Goal: Task Accomplishment & Management: Complete application form

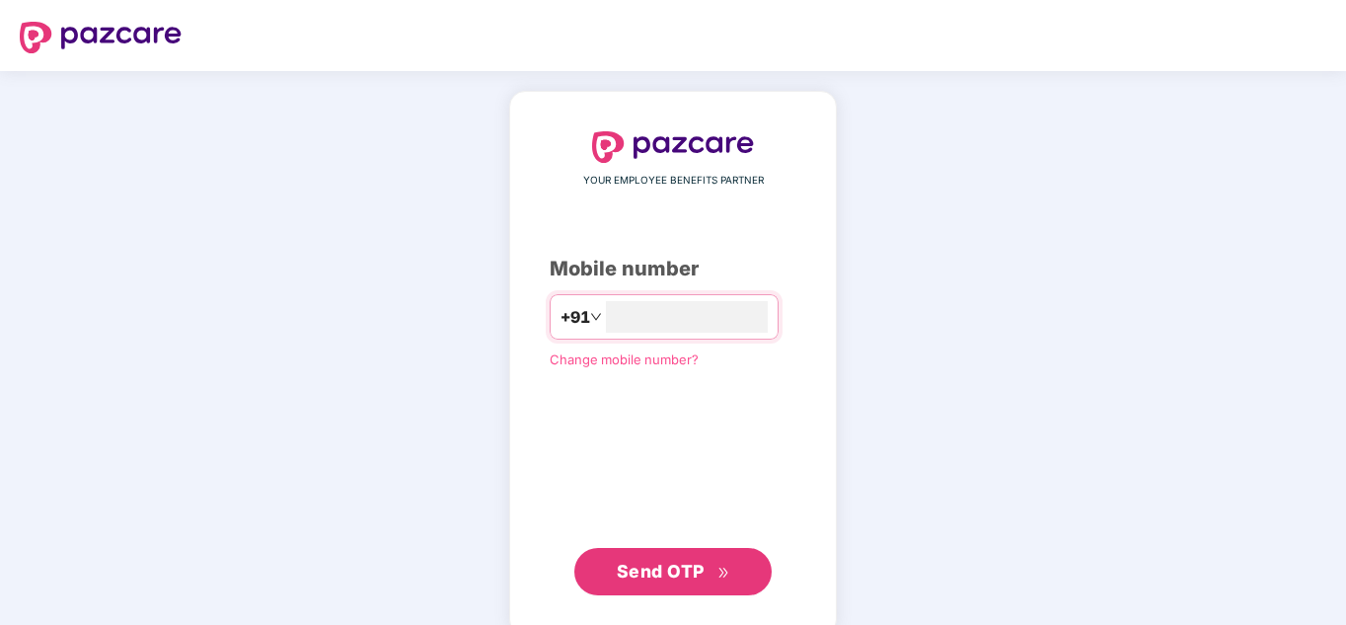
type input "*"
click at [696, 574] on span "Send OTP" at bounding box center [661, 571] width 88 height 21
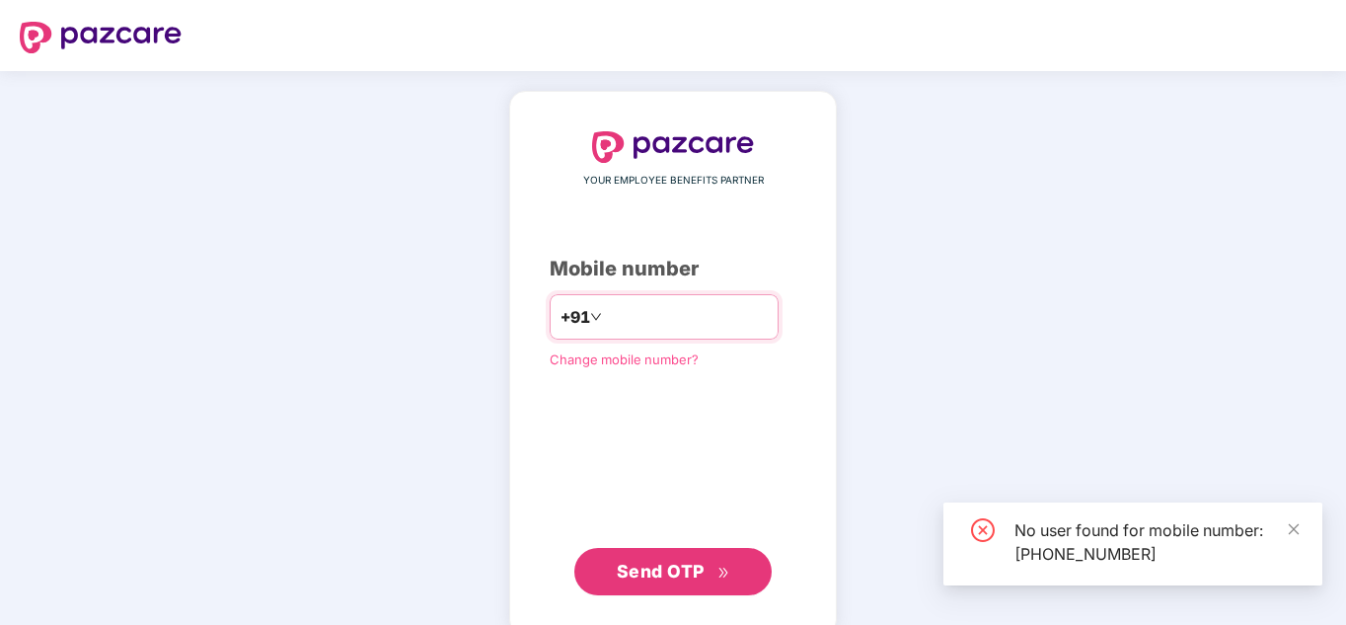
drag, startPoint x: 708, startPoint y: 308, endPoint x: 545, endPoint y: 306, distance: 162.8
click at [550, 319] on div "**********" at bounding box center [664, 316] width 229 height 45
click at [703, 324] on input "**********" at bounding box center [687, 317] width 162 height 32
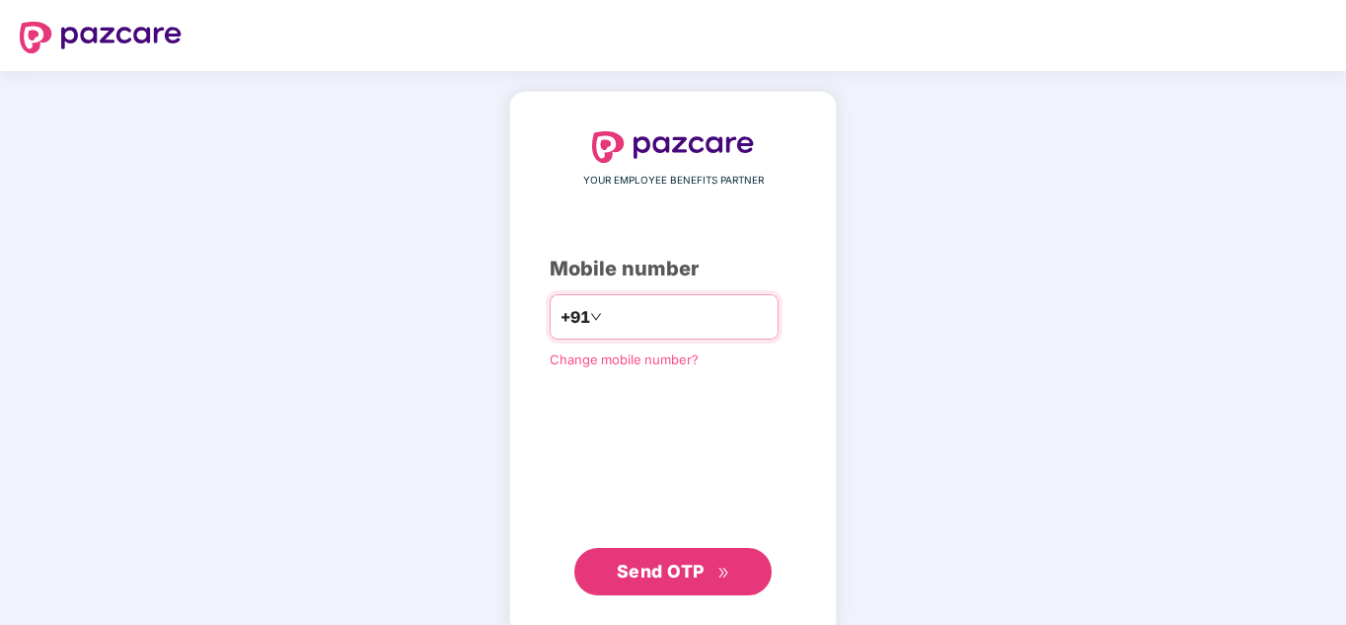
type input "**********"
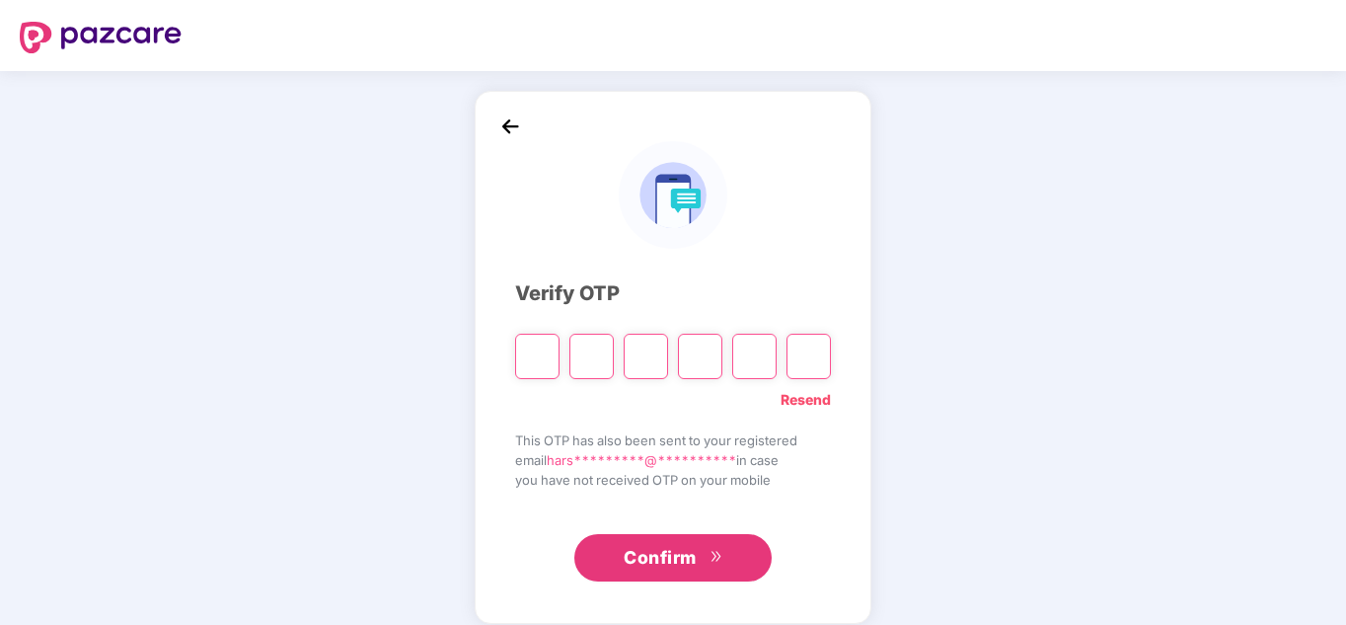
type input "*"
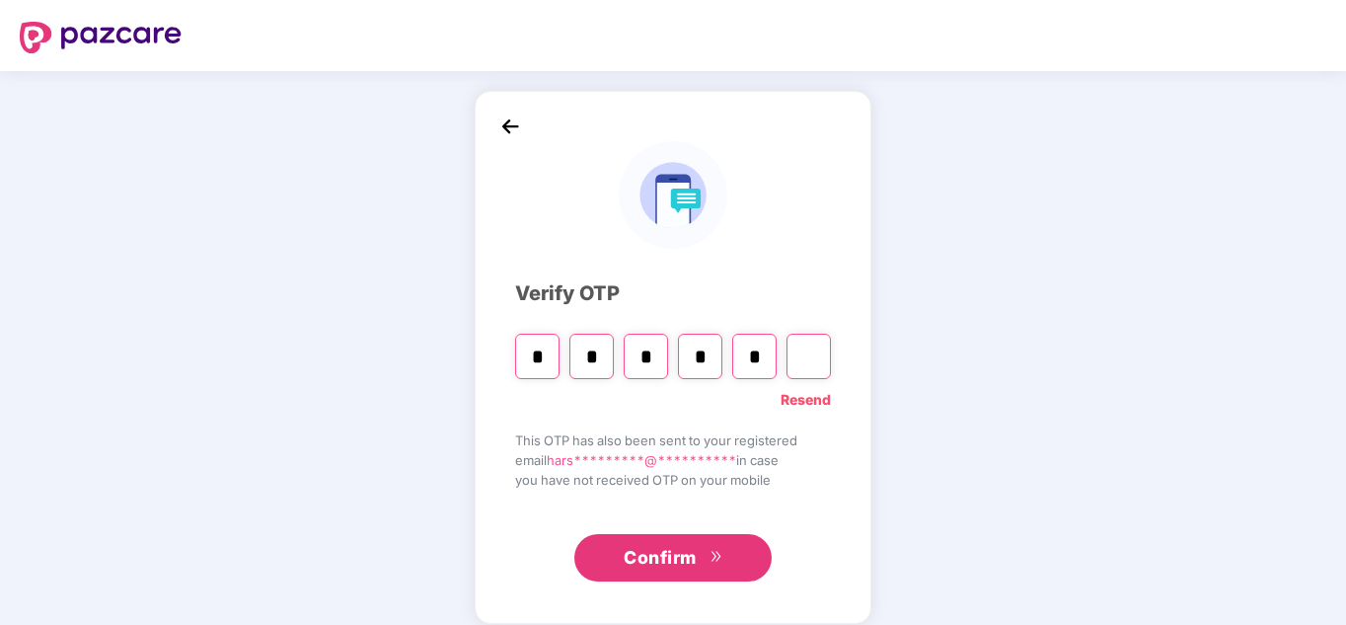
type input "*"
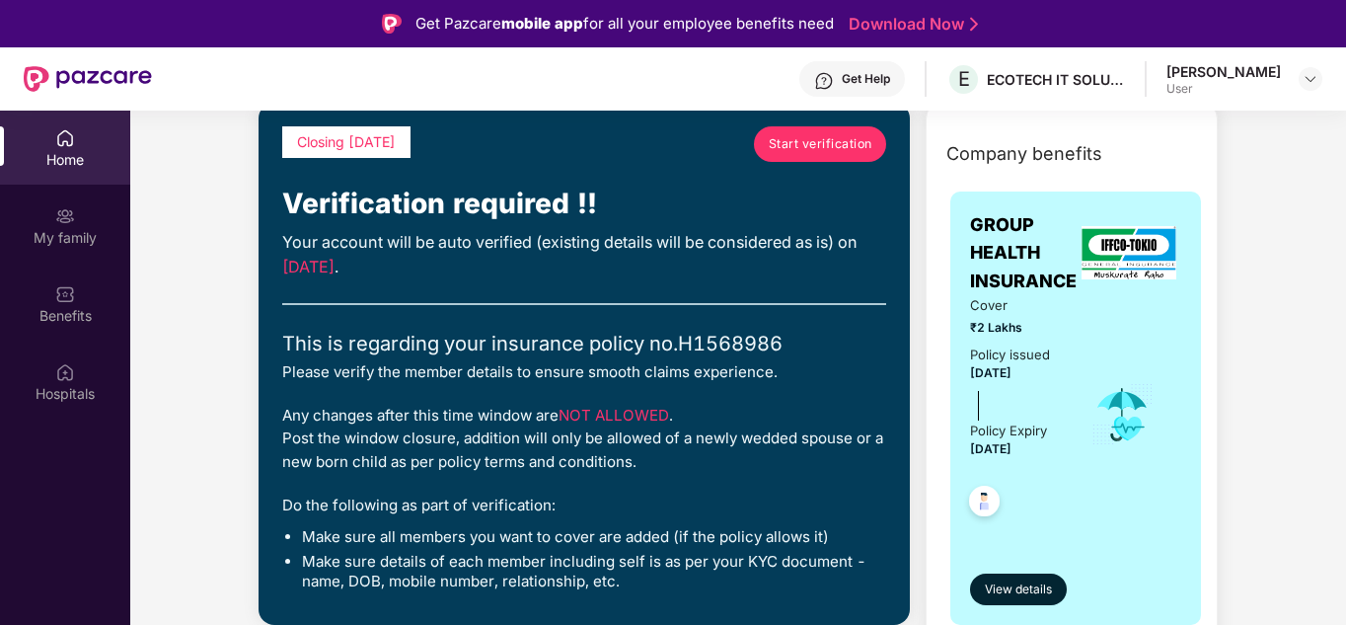
scroll to position [99, 0]
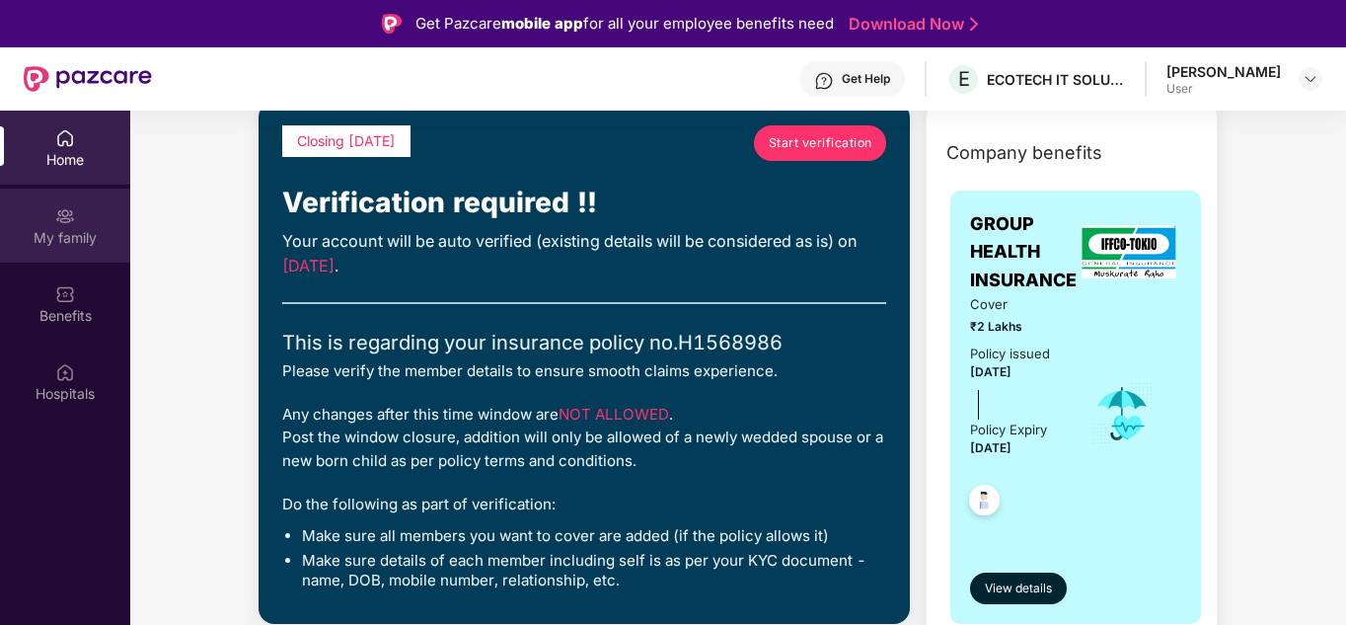
click at [63, 246] on div "My family" at bounding box center [65, 238] width 130 height 20
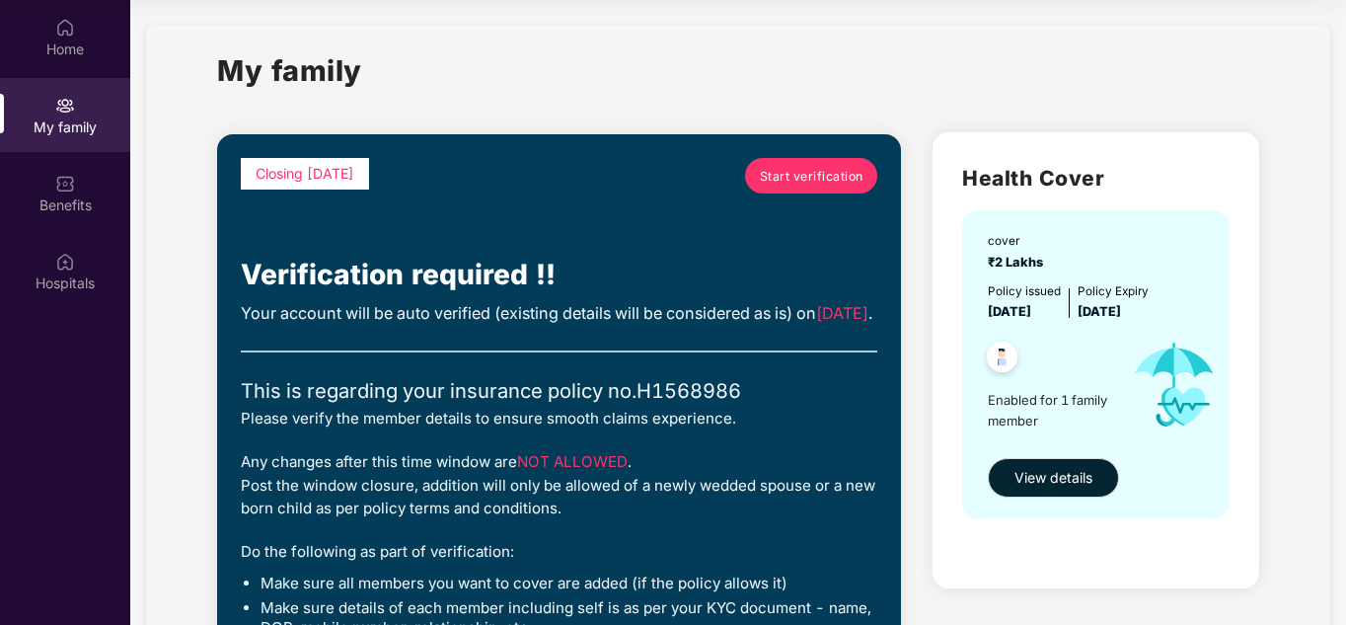
scroll to position [0, 0]
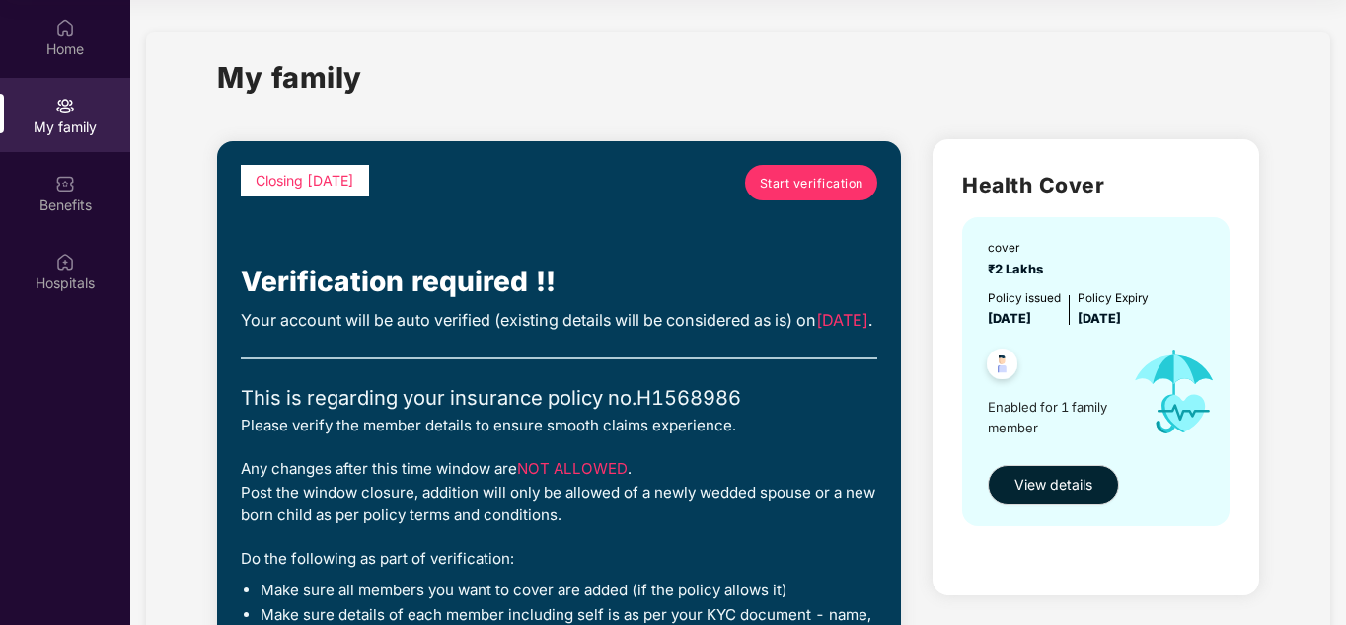
click at [797, 187] on span "Start verification" at bounding box center [812, 183] width 104 height 19
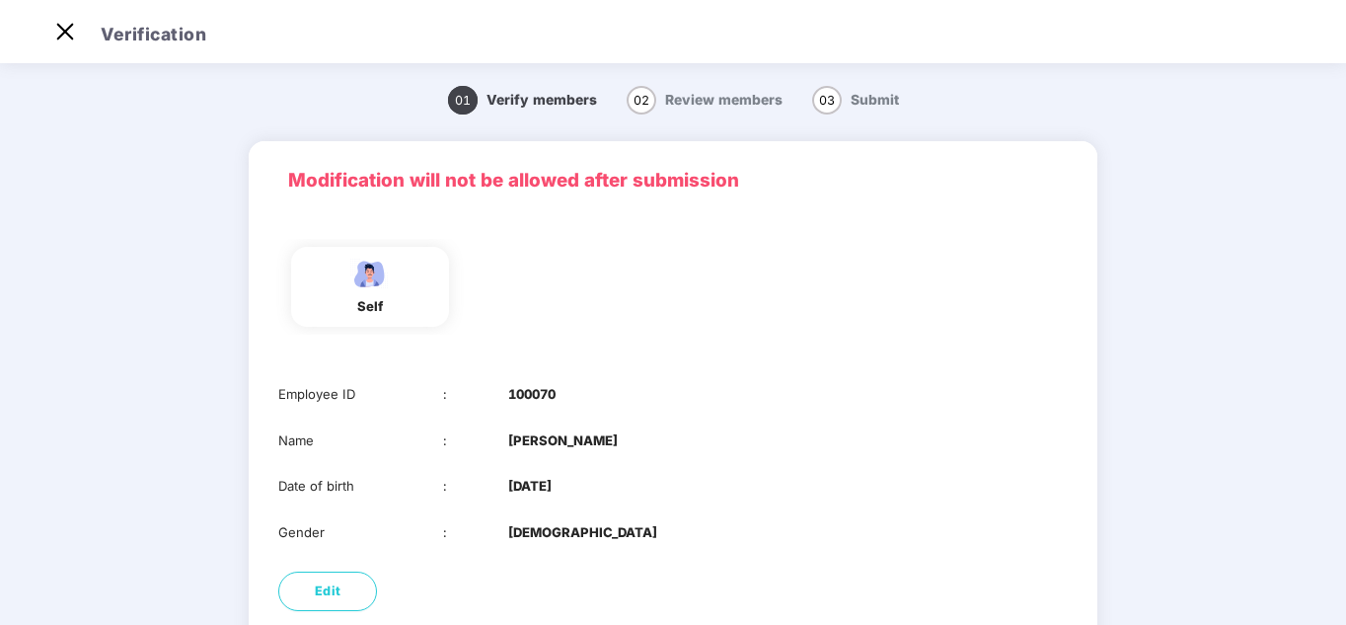
scroll to position [156, 0]
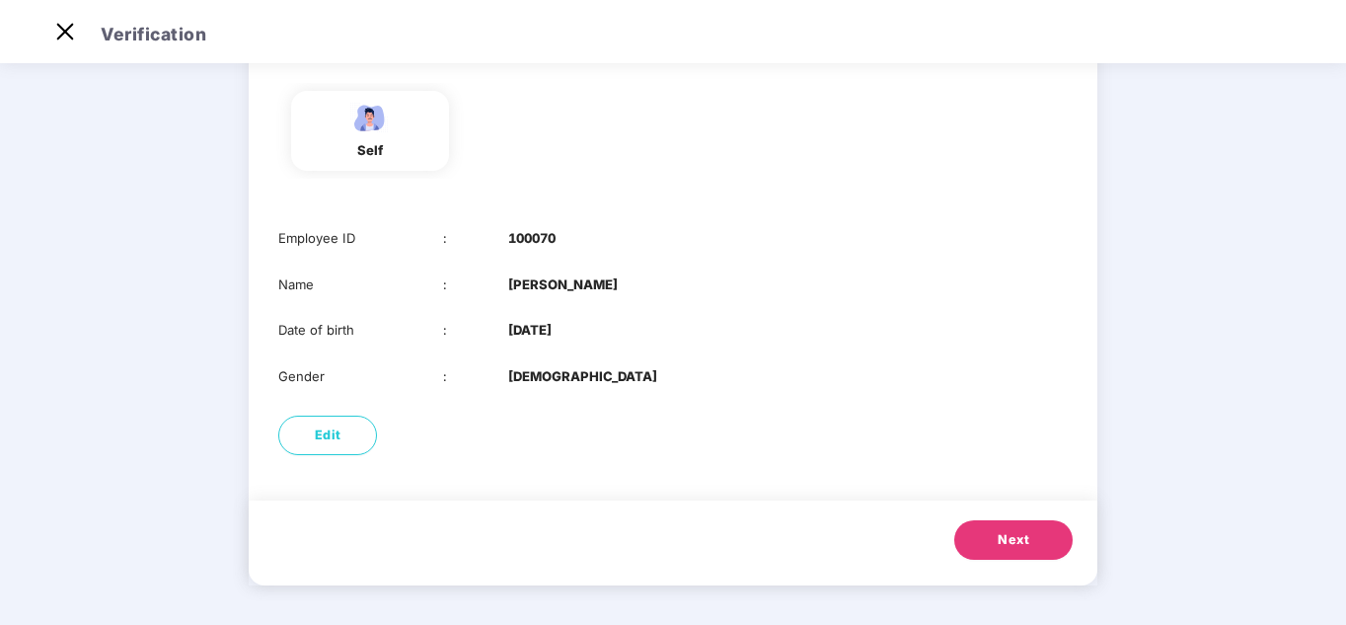
click at [1034, 545] on button "Next" at bounding box center [1013, 539] width 118 height 39
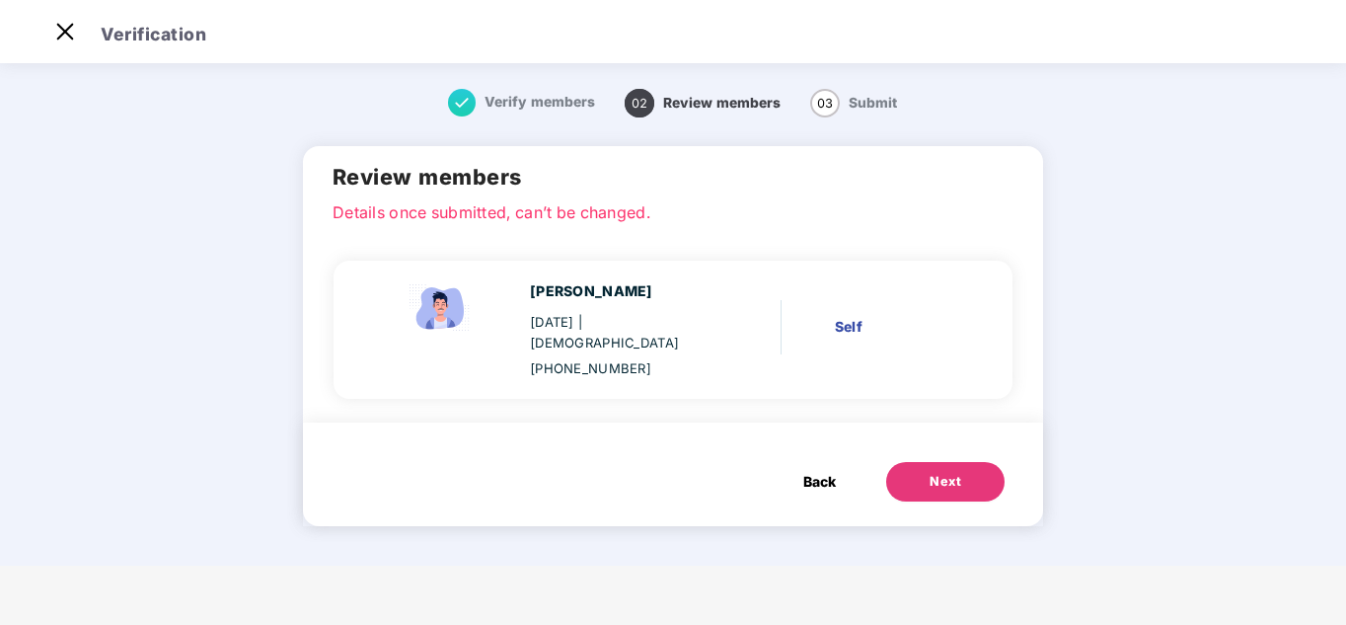
scroll to position [0, 0]
click at [957, 472] on div "Next" at bounding box center [946, 482] width 32 height 20
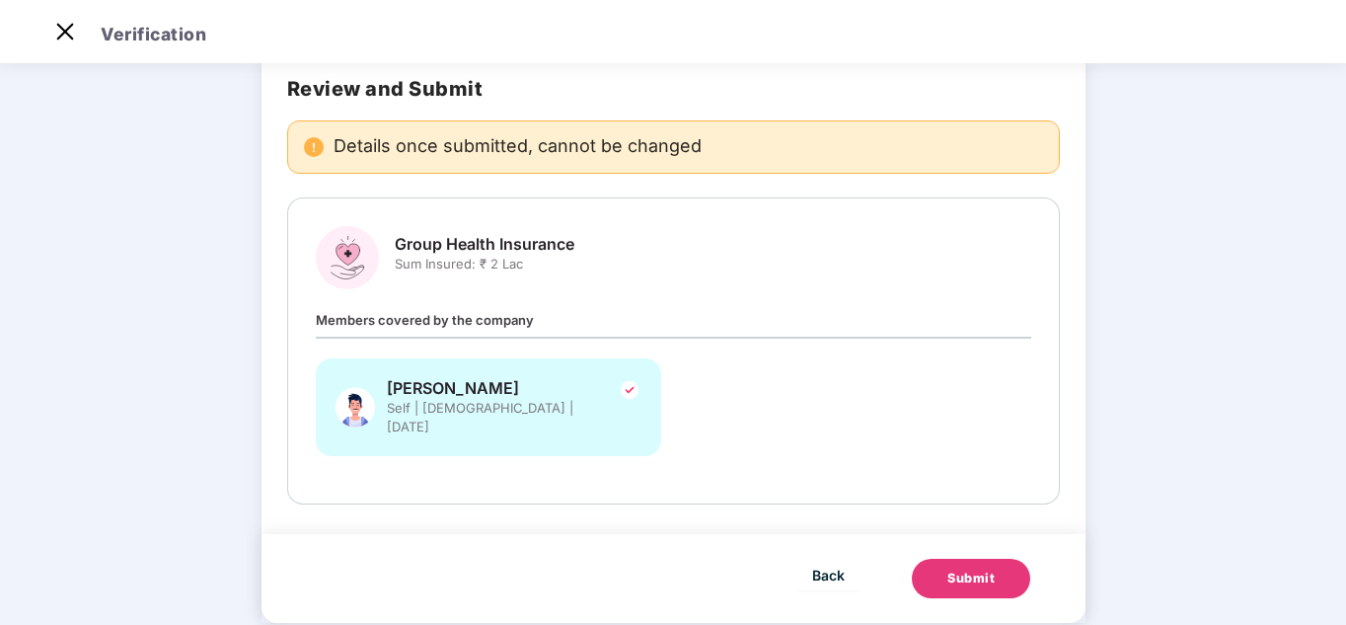
scroll to position [117, 0]
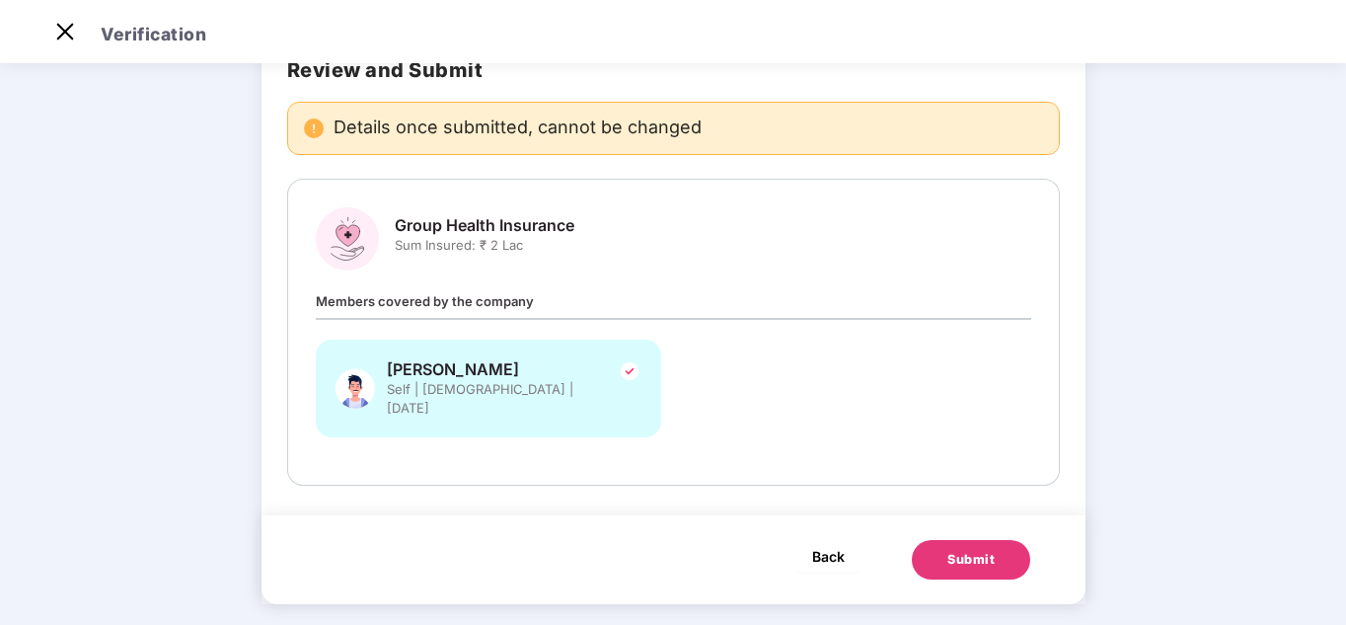
click at [818, 546] on span "Back" at bounding box center [828, 556] width 33 height 25
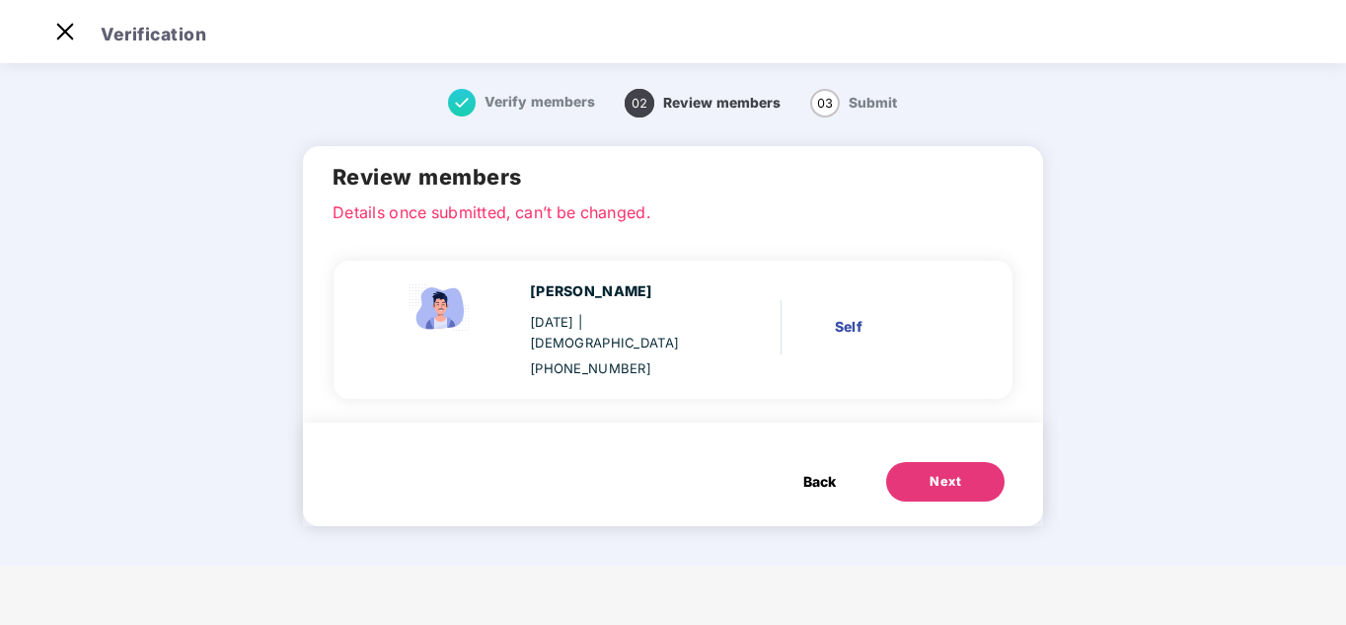
scroll to position [0, 0]
click at [817, 481] on button "Back" at bounding box center [820, 481] width 72 height 39
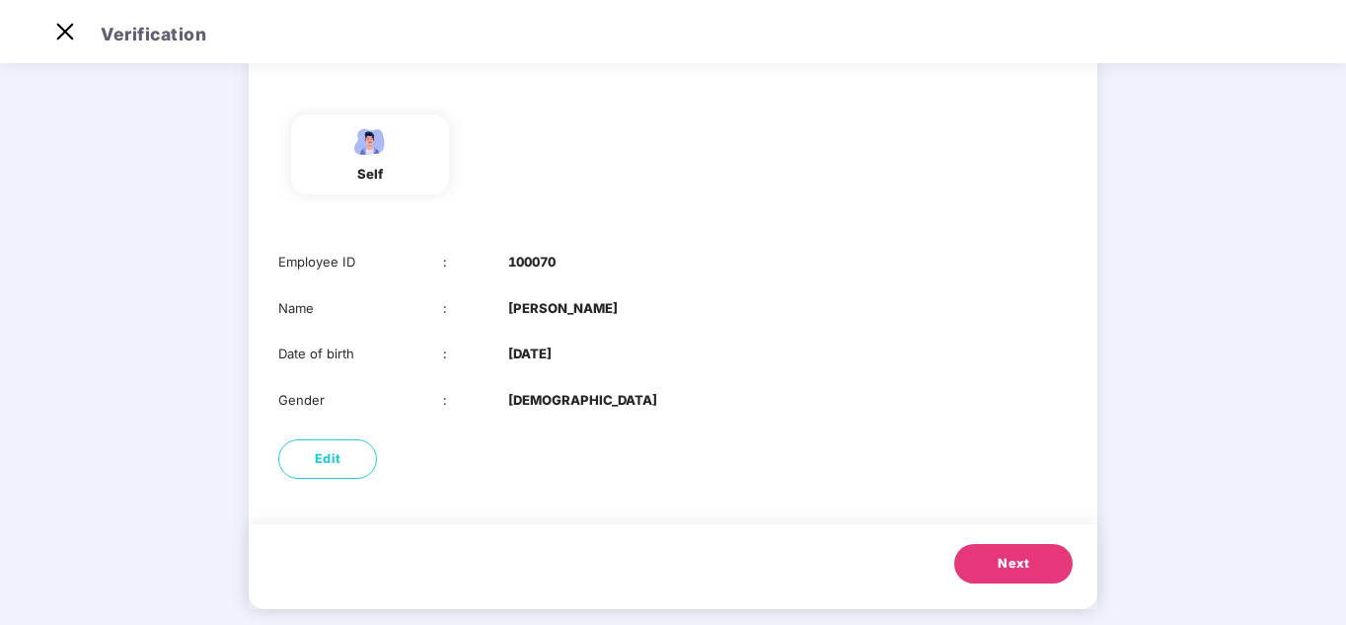
scroll to position [156, 0]
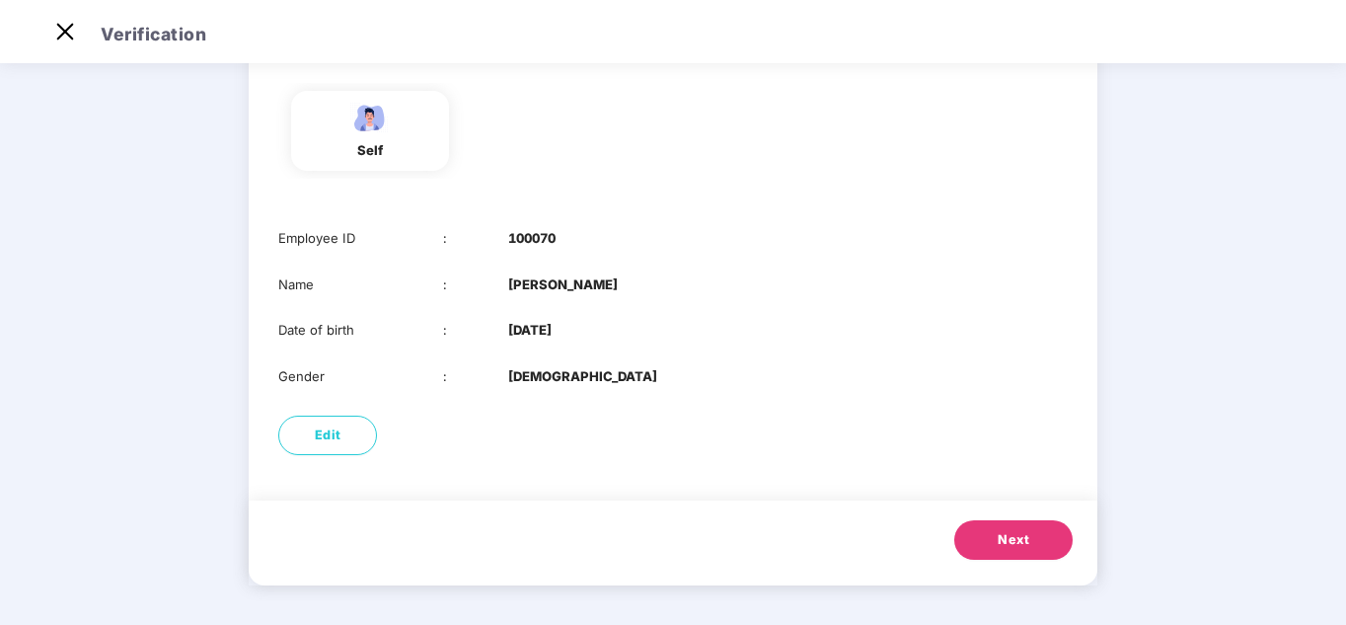
click at [960, 545] on button "Next" at bounding box center [1013, 539] width 118 height 39
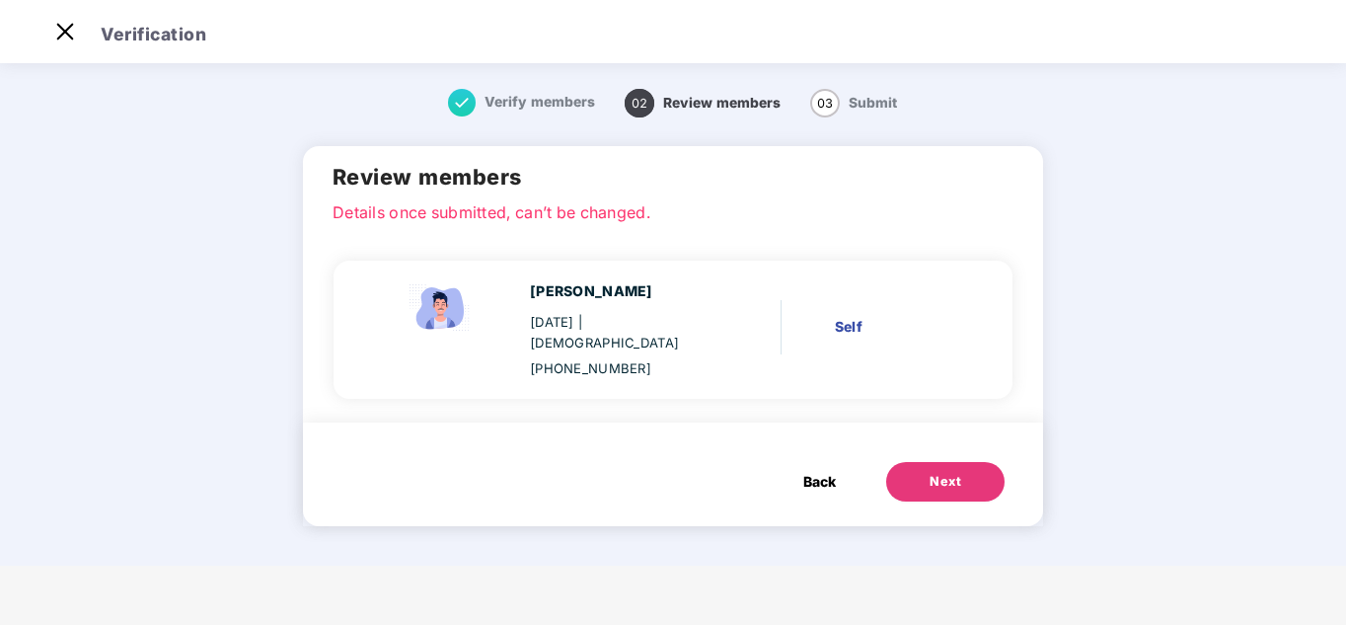
click at [953, 472] on div "Next" at bounding box center [946, 482] width 32 height 20
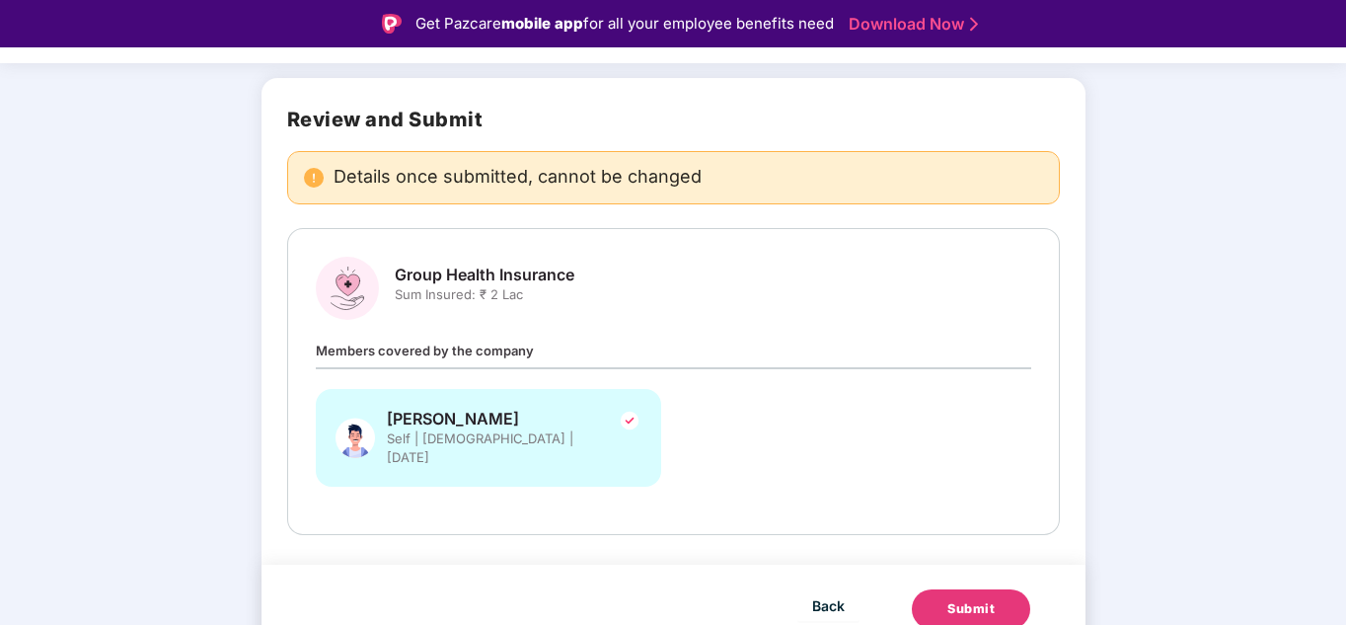
scroll to position [117, 0]
click at [990, 599] on button "Submit" at bounding box center [971, 606] width 118 height 39
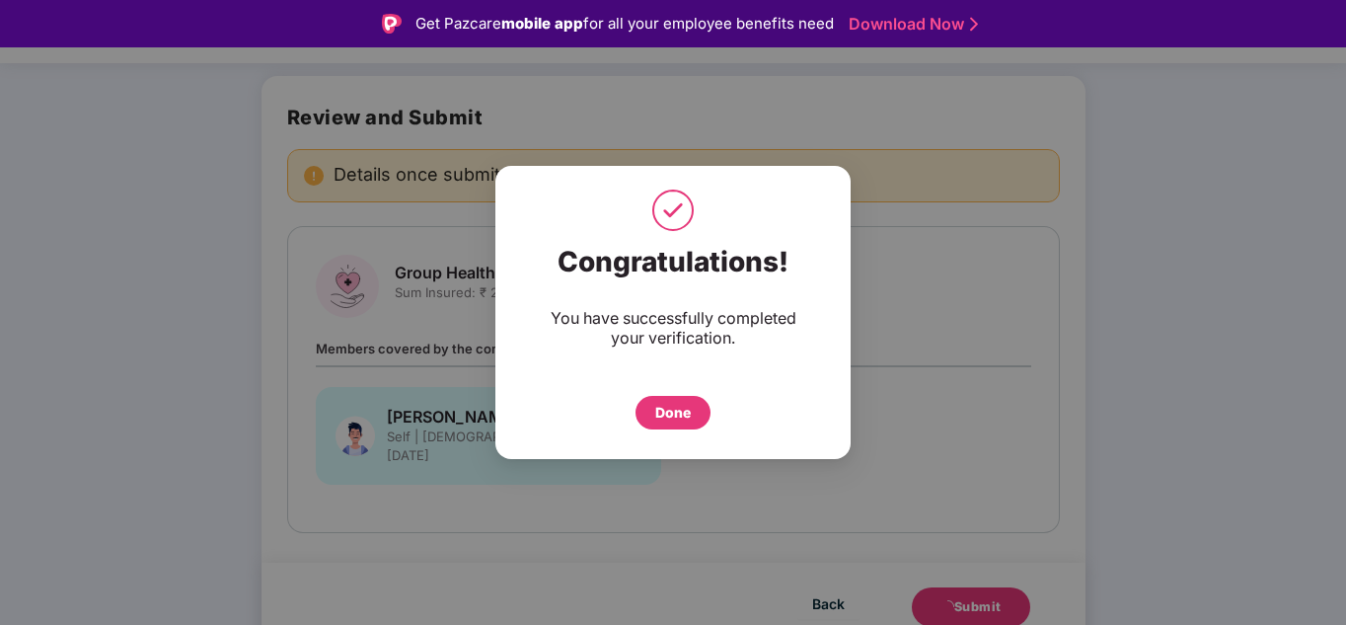
click at [677, 437] on div "Congratulations! You have successfully completed your verification. Done" at bounding box center [672, 337] width 355 height 204
click at [678, 416] on div "Done" at bounding box center [673, 413] width 36 height 22
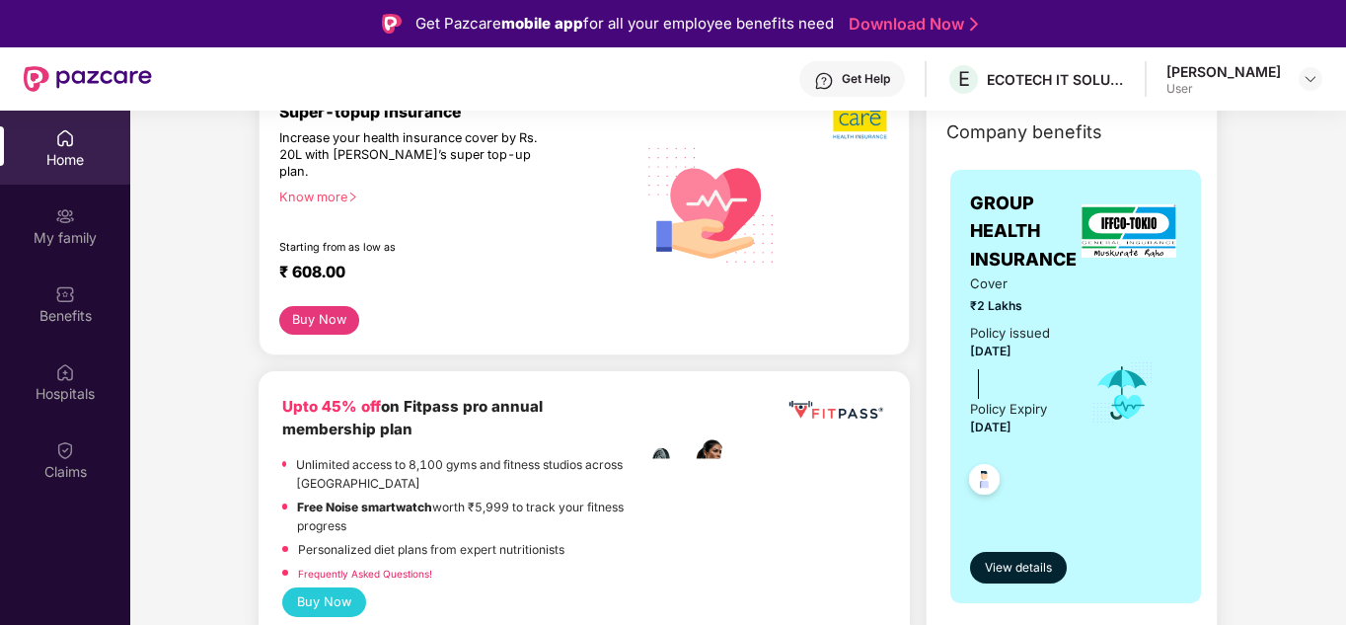
scroll to position [99, 0]
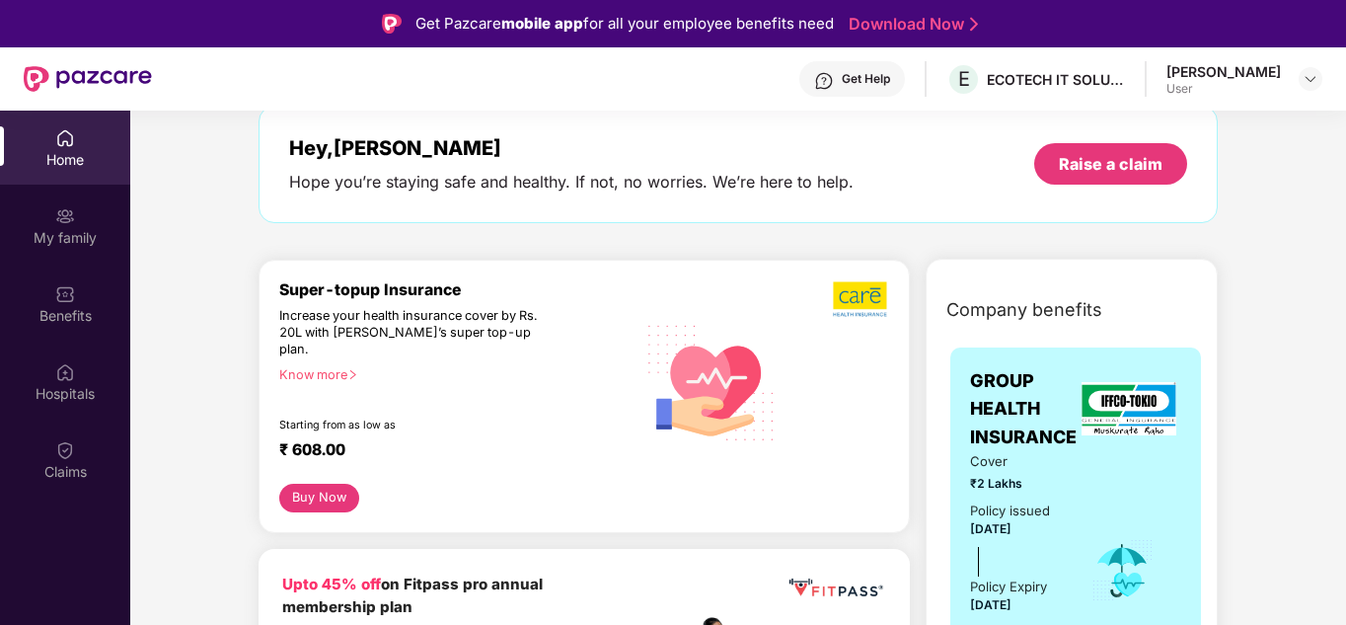
click at [1246, 81] on div "User" at bounding box center [1223, 89] width 114 height 16
click at [1309, 82] on img at bounding box center [1311, 79] width 16 height 16
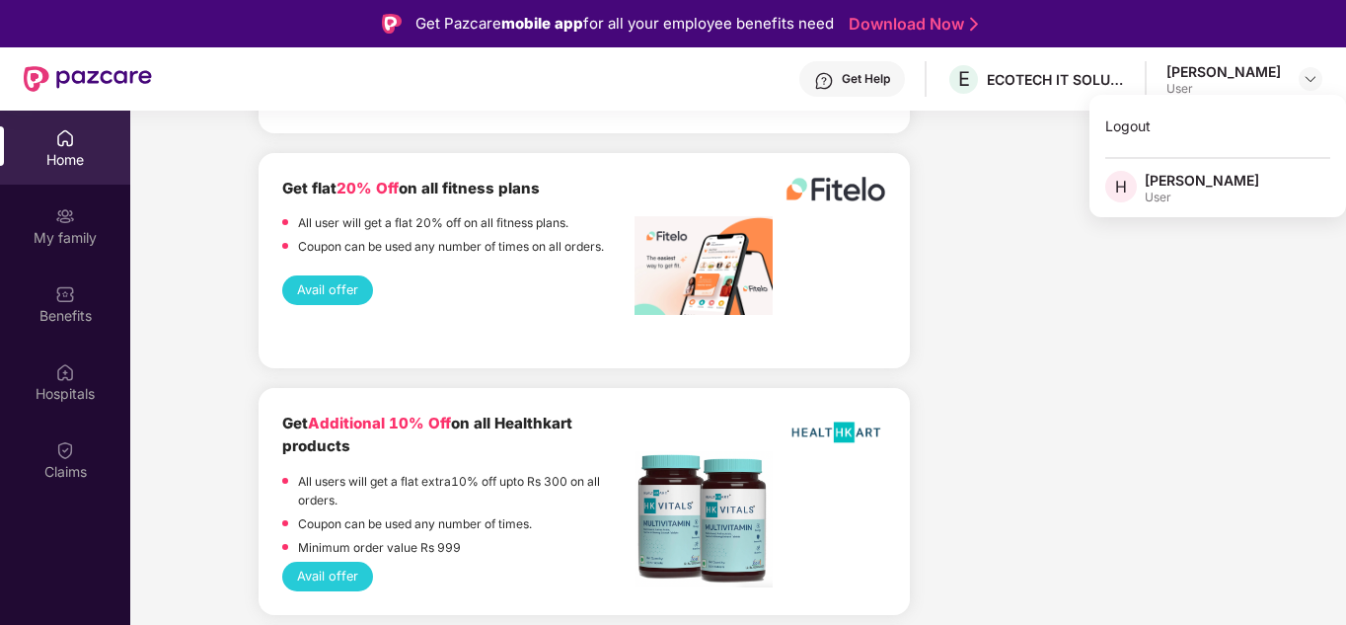
scroll to position [2566, 0]
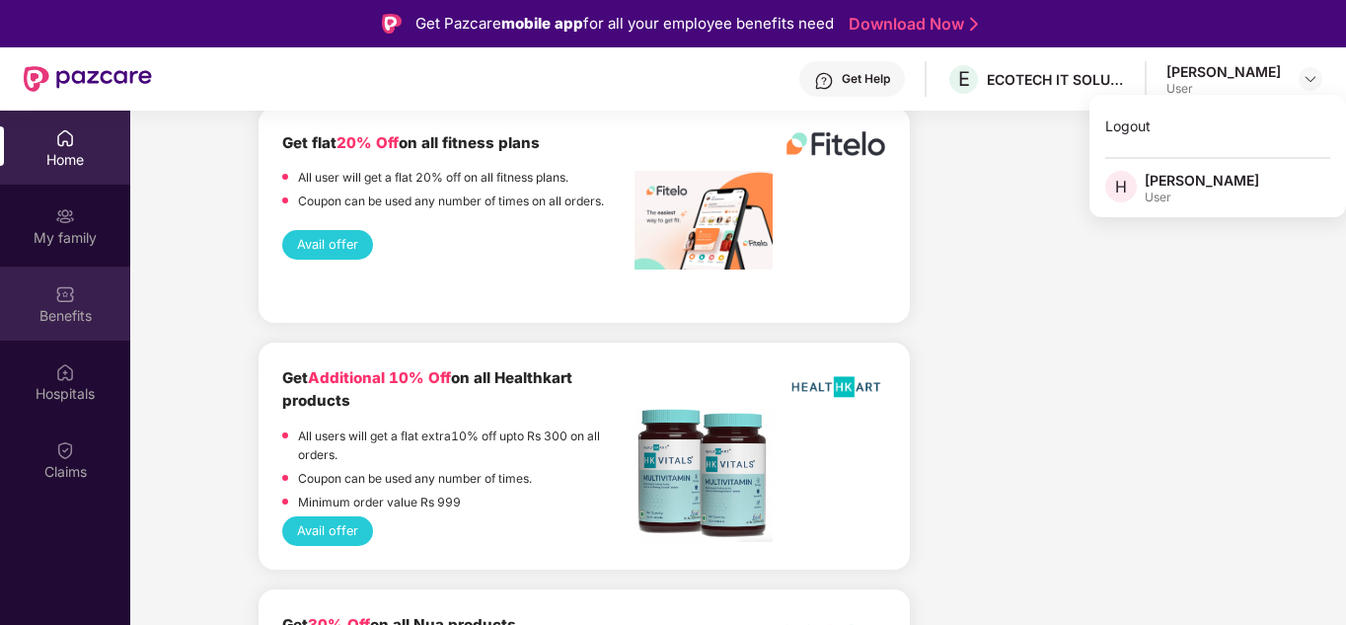
click at [41, 296] on div "Benefits" at bounding box center [65, 303] width 130 height 74
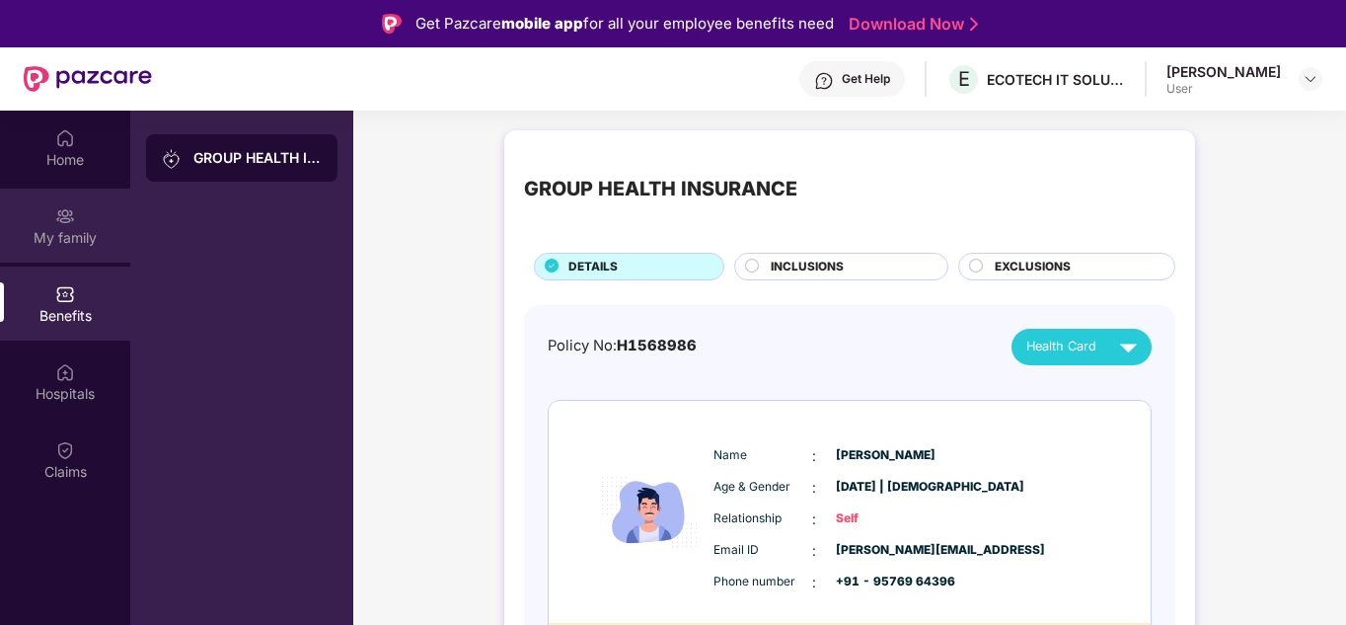
click at [67, 228] on div "My family" at bounding box center [65, 238] width 130 height 20
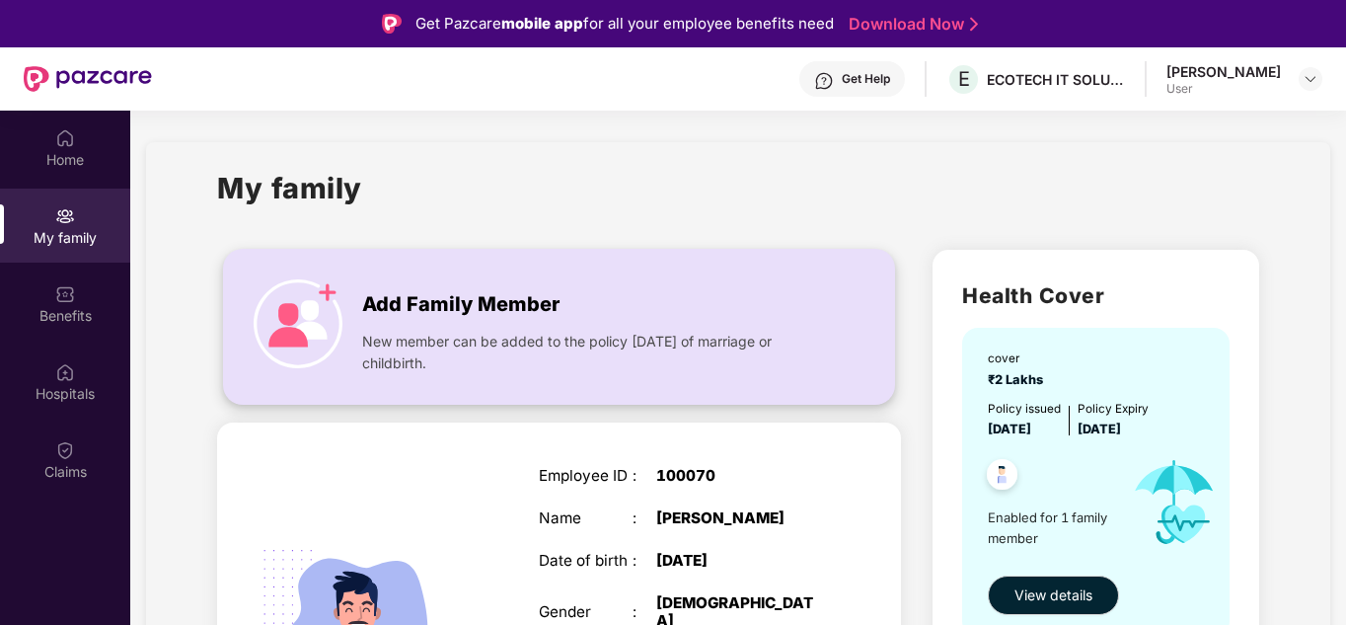
click at [401, 284] on div "Add Family Member" at bounding box center [591, 299] width 458 height 40
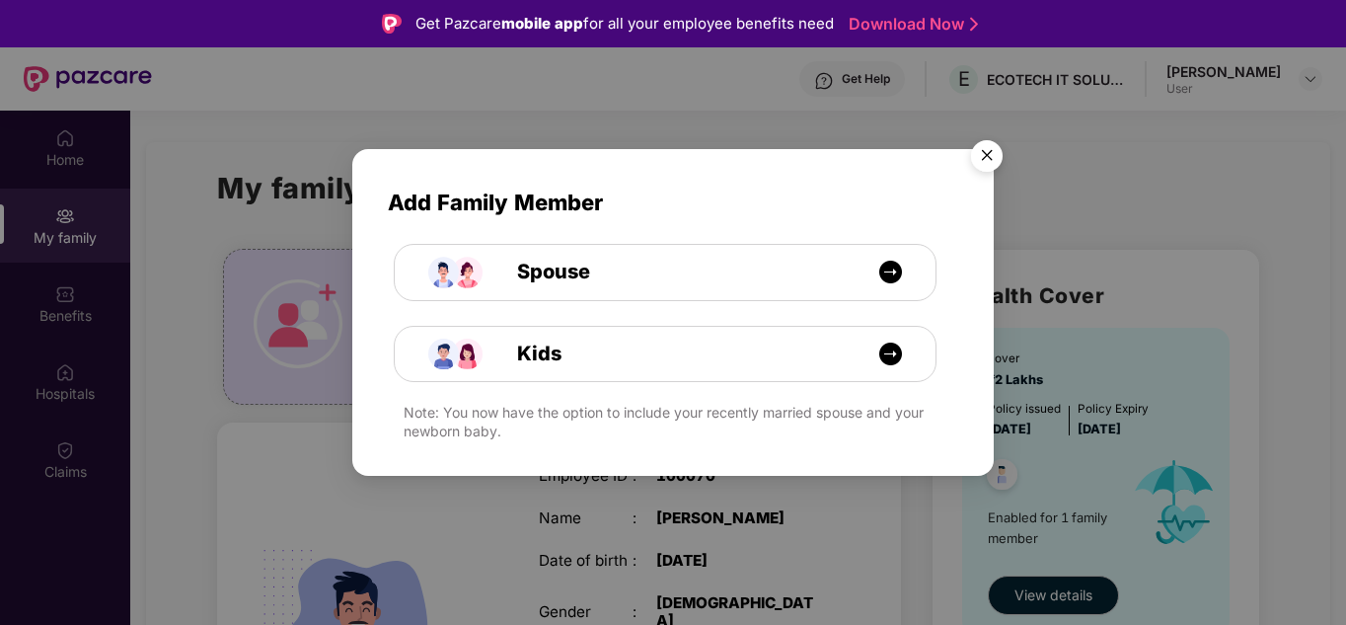
click at [979, 159] on img "Close" at bounding box center [986, 158] width 55 height 55
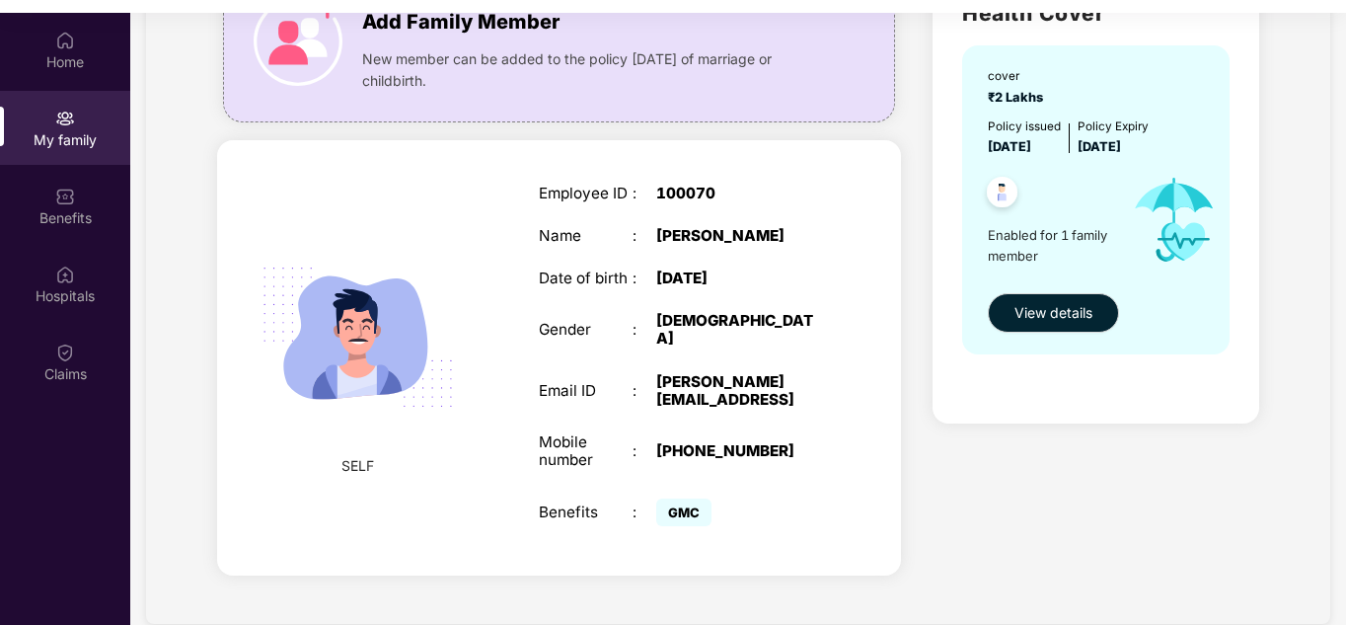
scroll to position [111, 0]
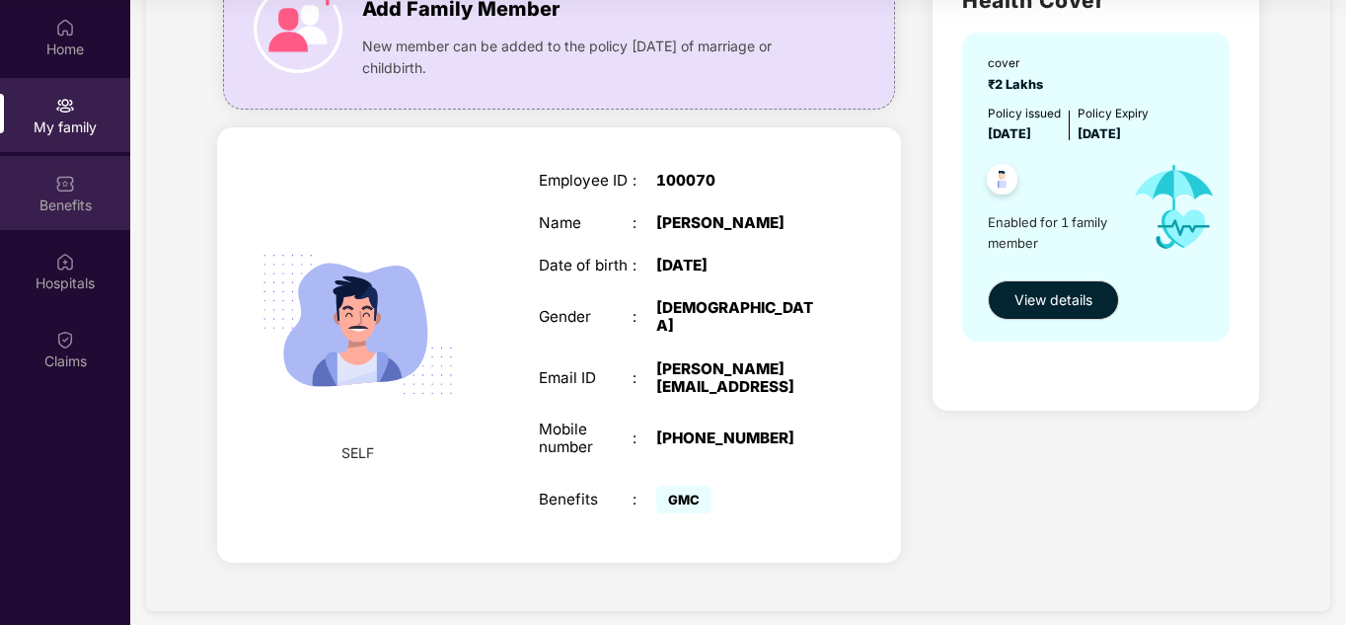
click at [63, 224] on div "Benefits" at bounding box center [65, 193] width 130 height 74
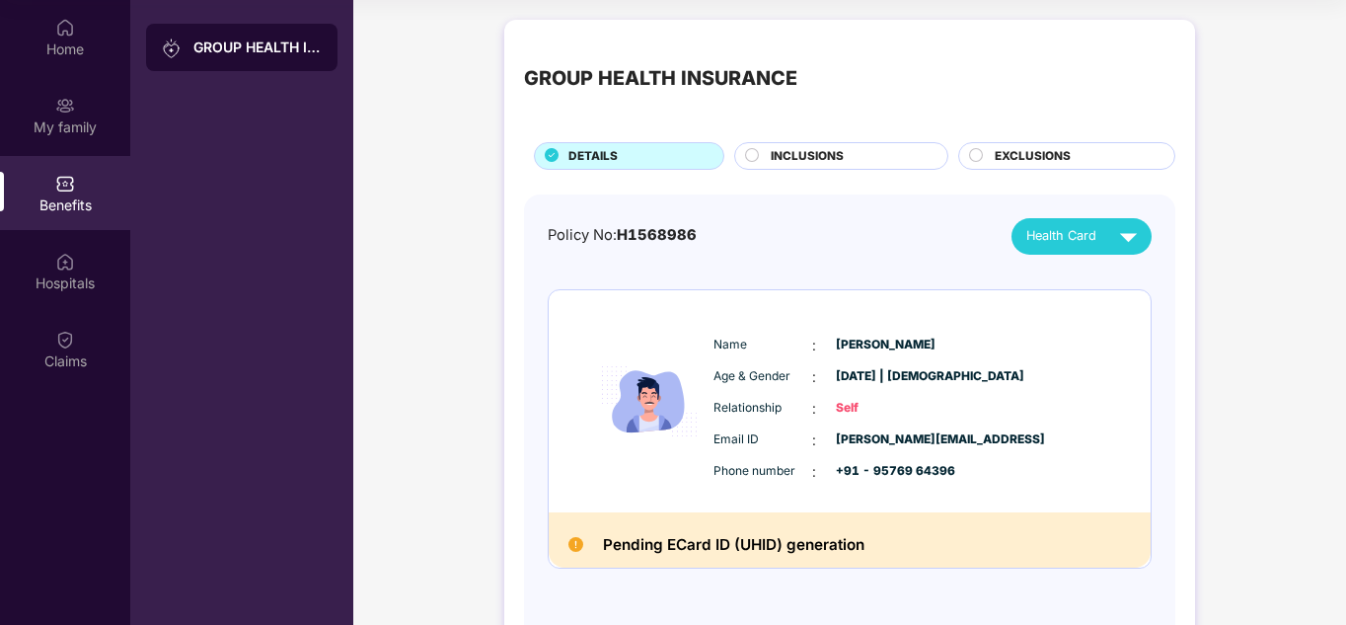
click at [755, 152] on circle at bounding box center [752, 154] width 13 height 13
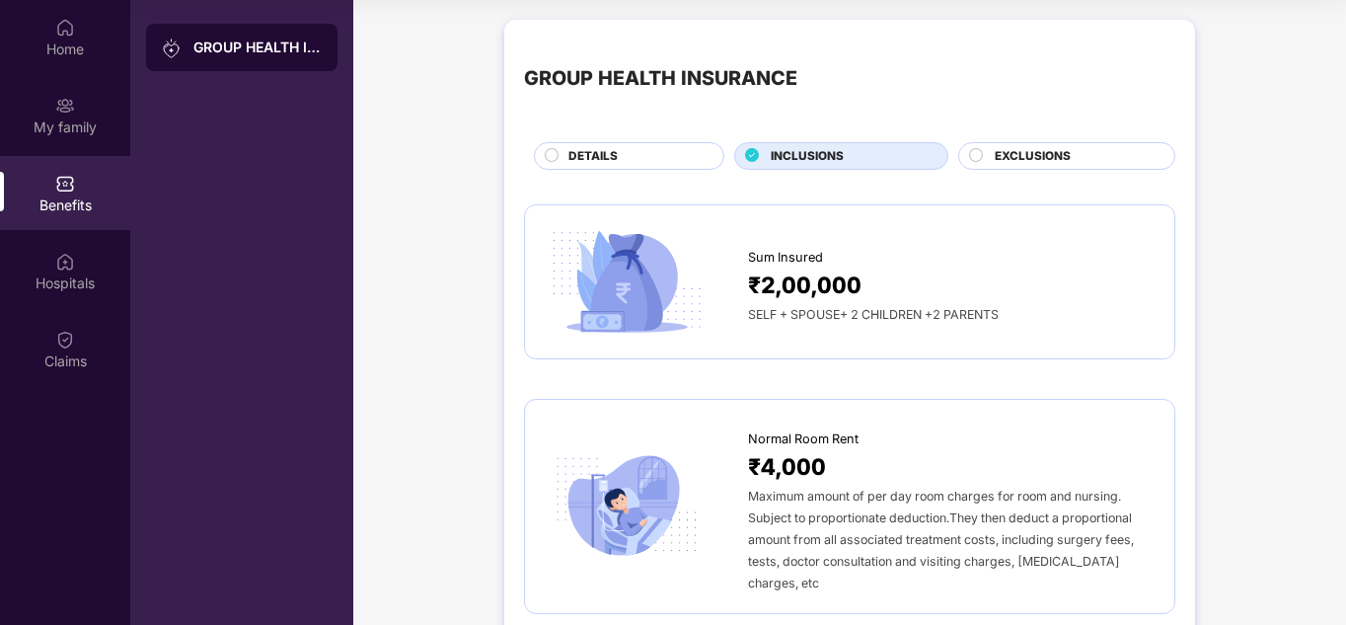
click at [999, 165] on span "EXCLUSIONS" at bounding box center [1033, 156] width 76 height 19
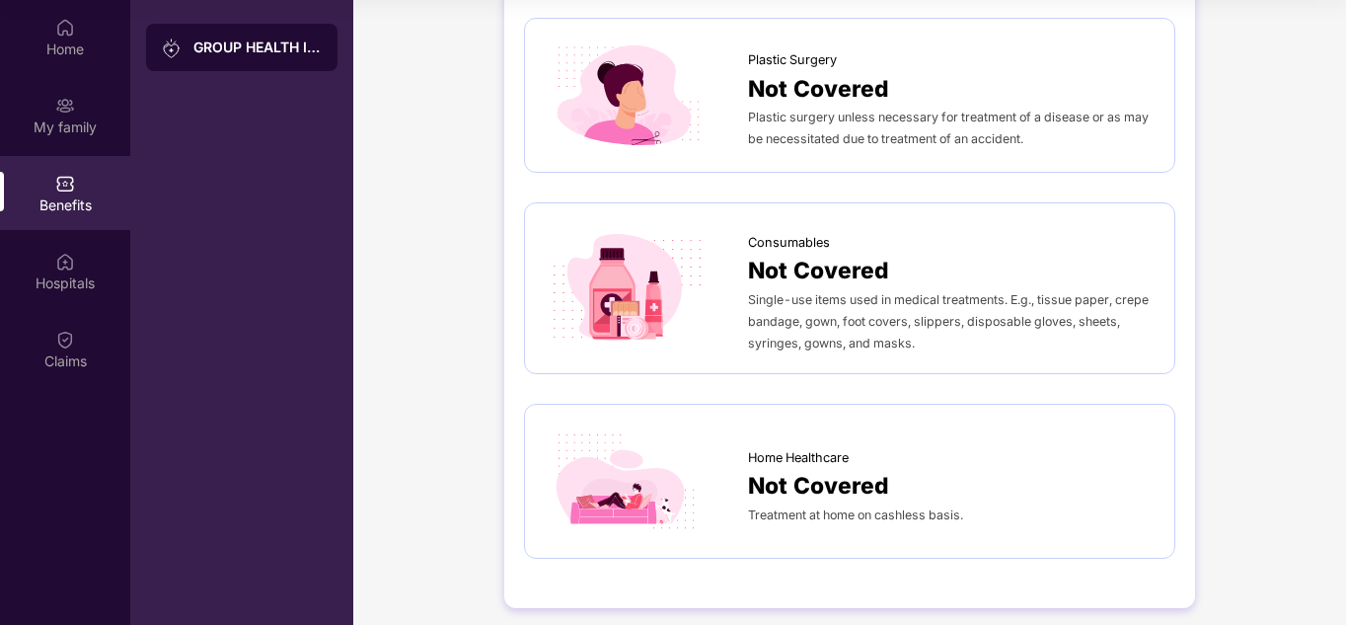
scroll to position [1494, 0]
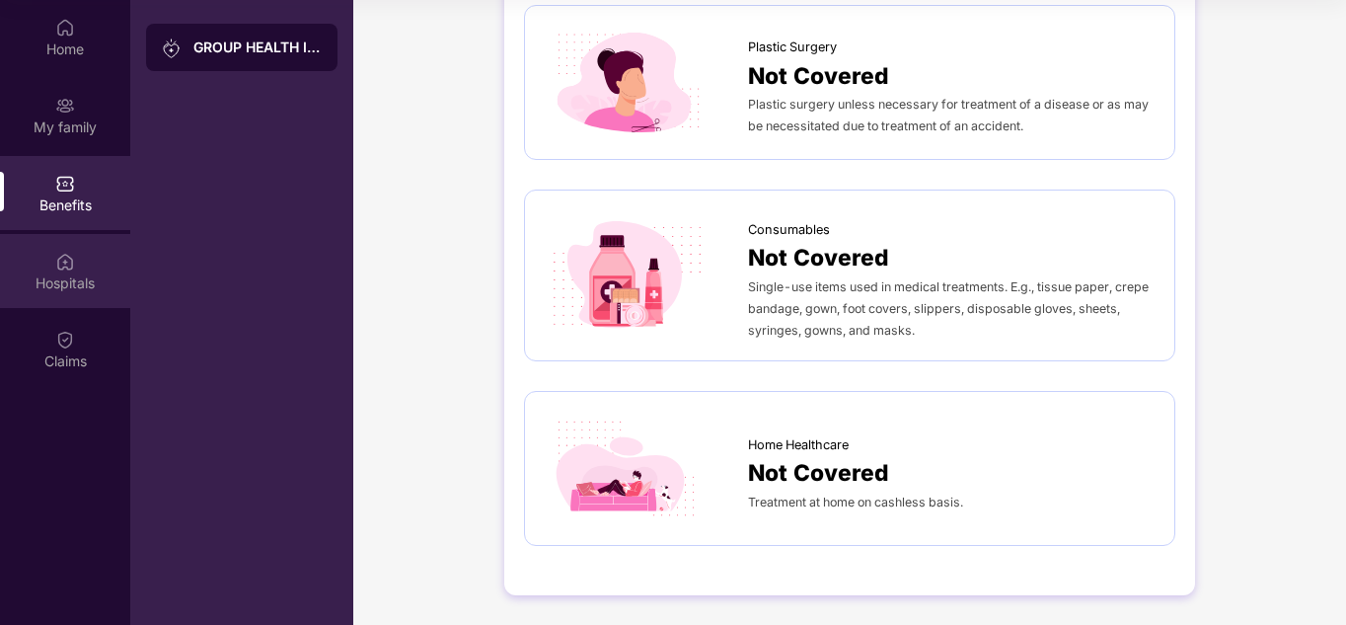
click at [40, 271] on div "Hospitals" at bounding box center [65, 271] width 130 height 74
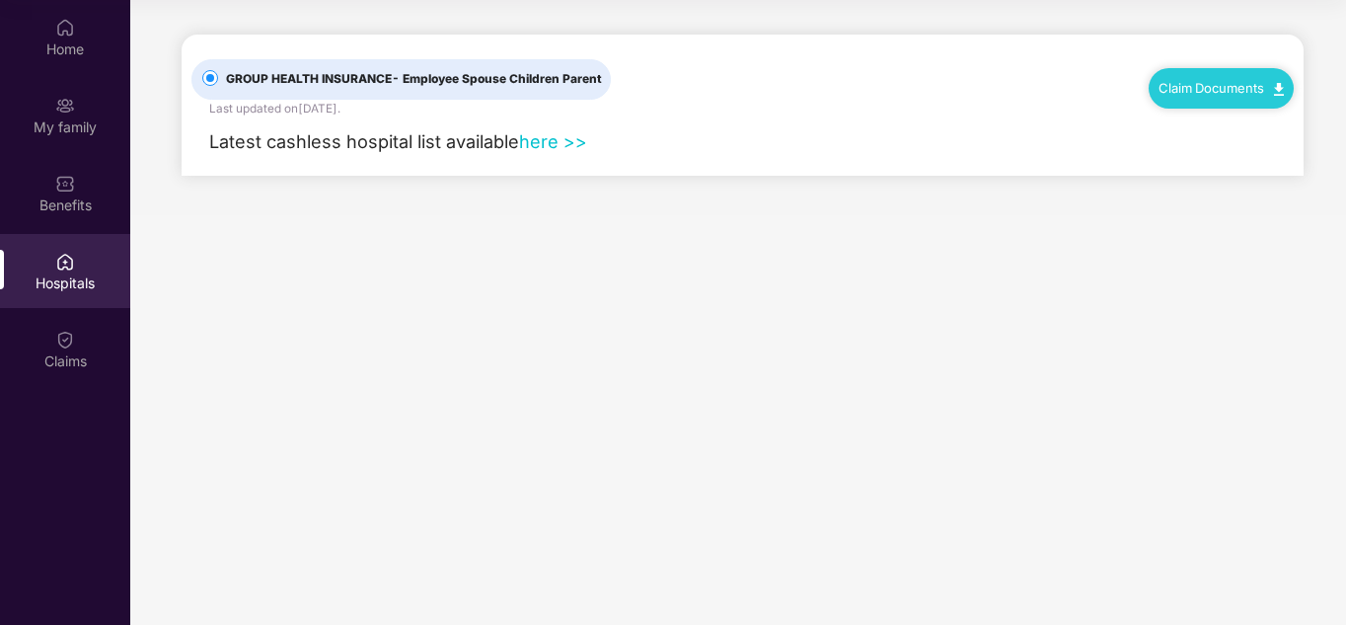
click at [62, 389] on div "Home My family Benefits Hospitals Claims" at bounding box center [65, 195] width 130 height 390
click at [61, 362] on div "Claims" at bounding box center [65, 361] width 130 height 20
